Goal: Obtain resource: Obtain resource

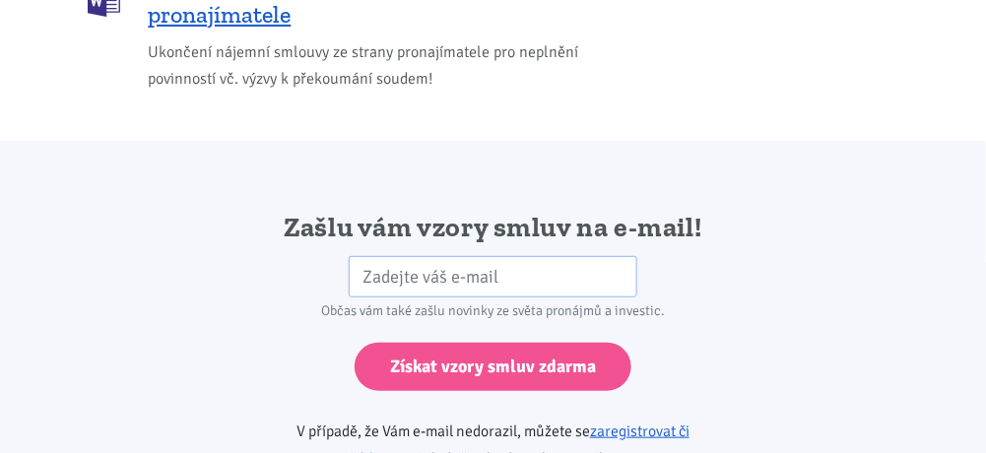
scroll to position [3515, 0]
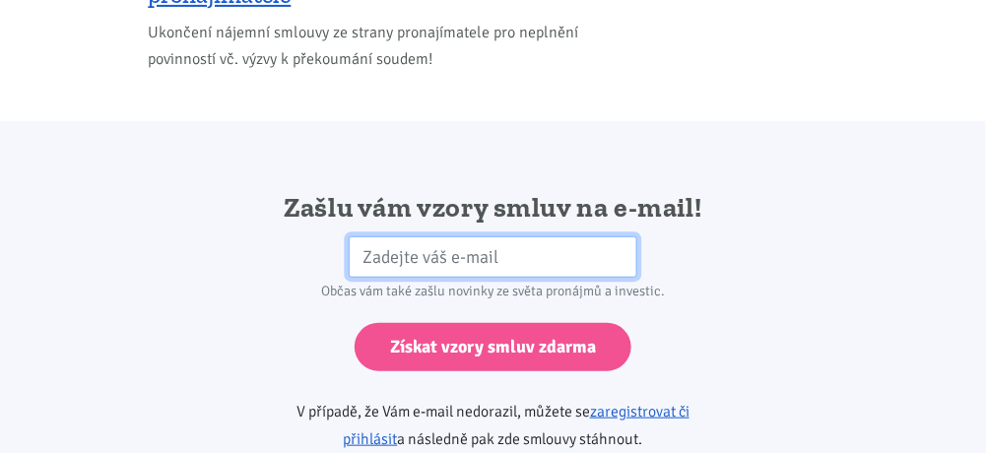
click at [525, 236] on input "email" at bounding box center [493, 257] width 289 height 42
type input "[EMAIL_ADDRESS][DOMAIN_NAME]"
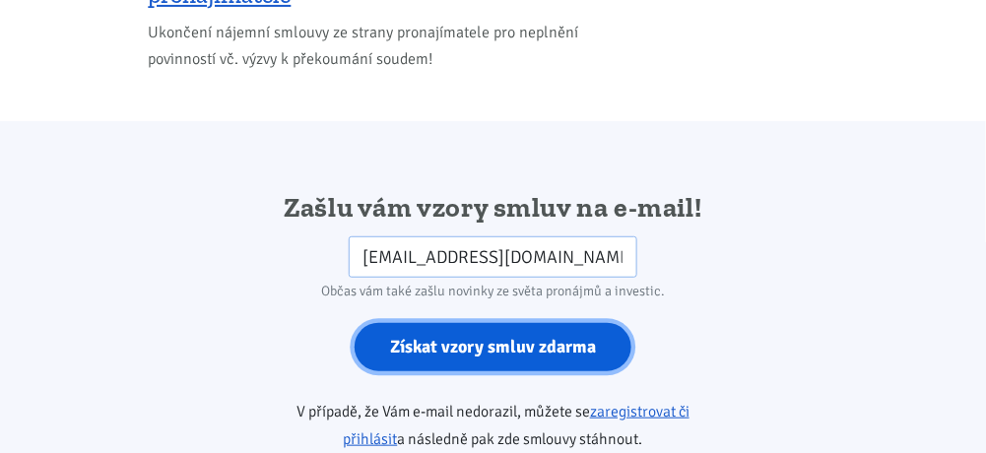
click at [465, 333] on input "Získat vzory smluv zdarma" at bounding box center [493, 347] width 277 height 48
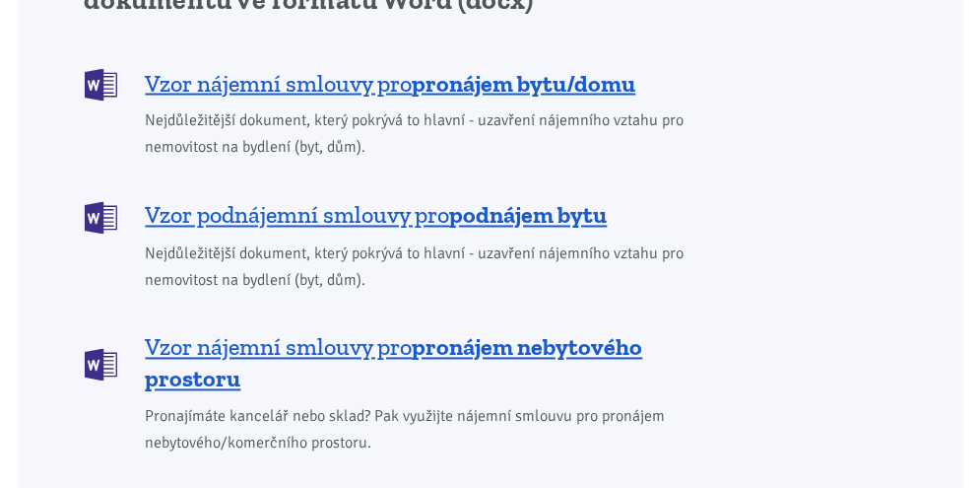
scroll to position [1969, 0]
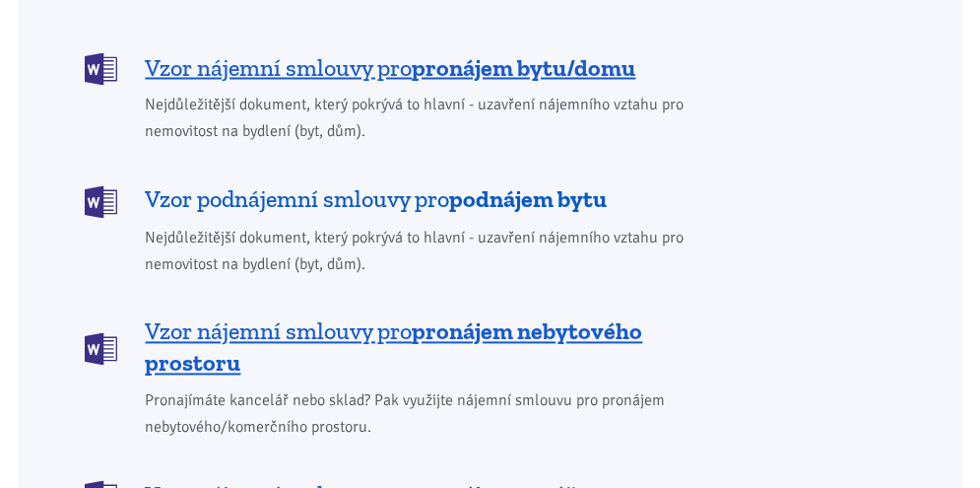
click at [305, 184] on span "Vzor podnájemní smlouvy pro podnájem bytu" at bounding box center [377, 200] width 462 height 32
